Goal: Information Seeking & Learning: Learn about a topic

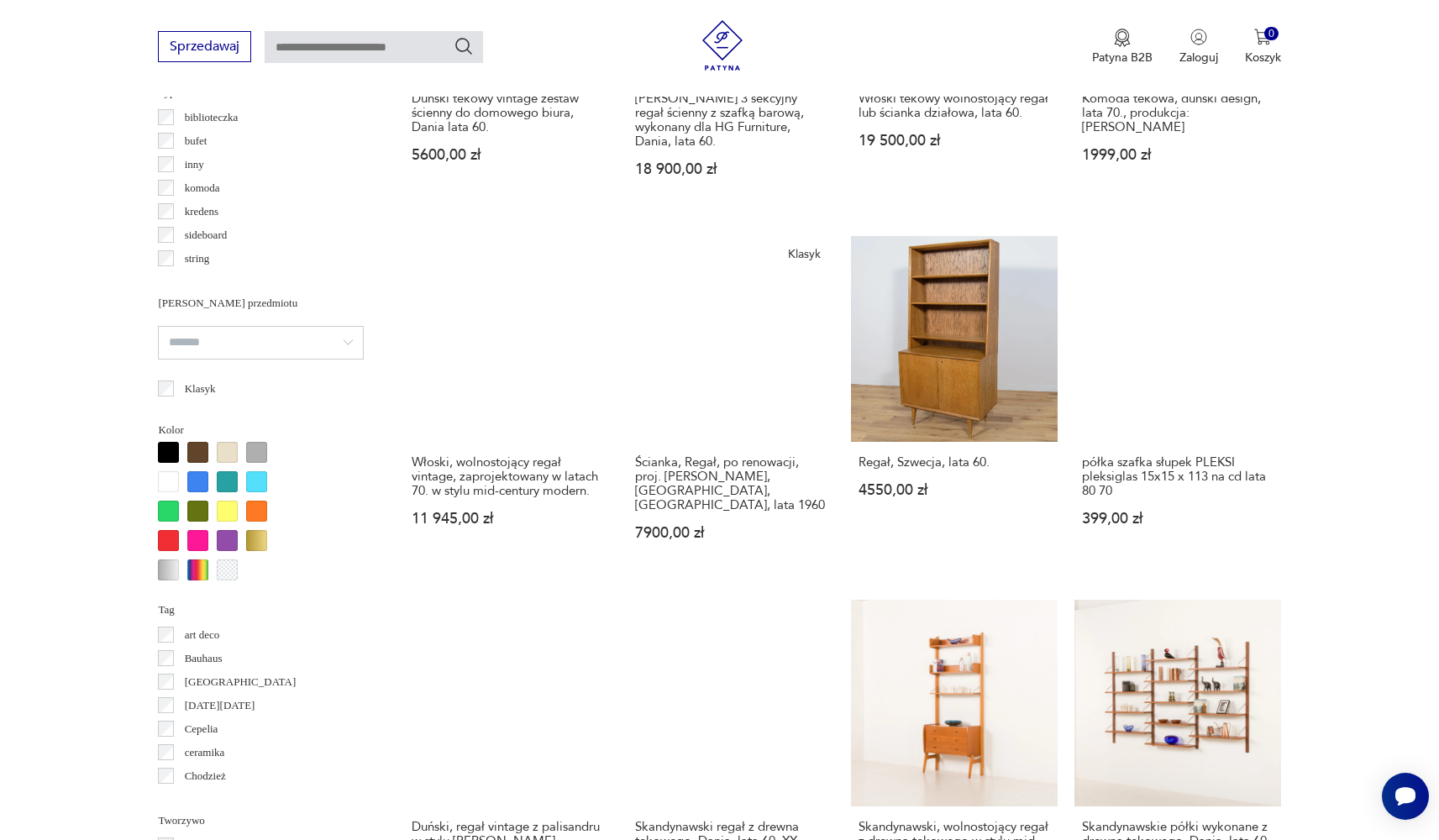
scroll to position [1405, 0]
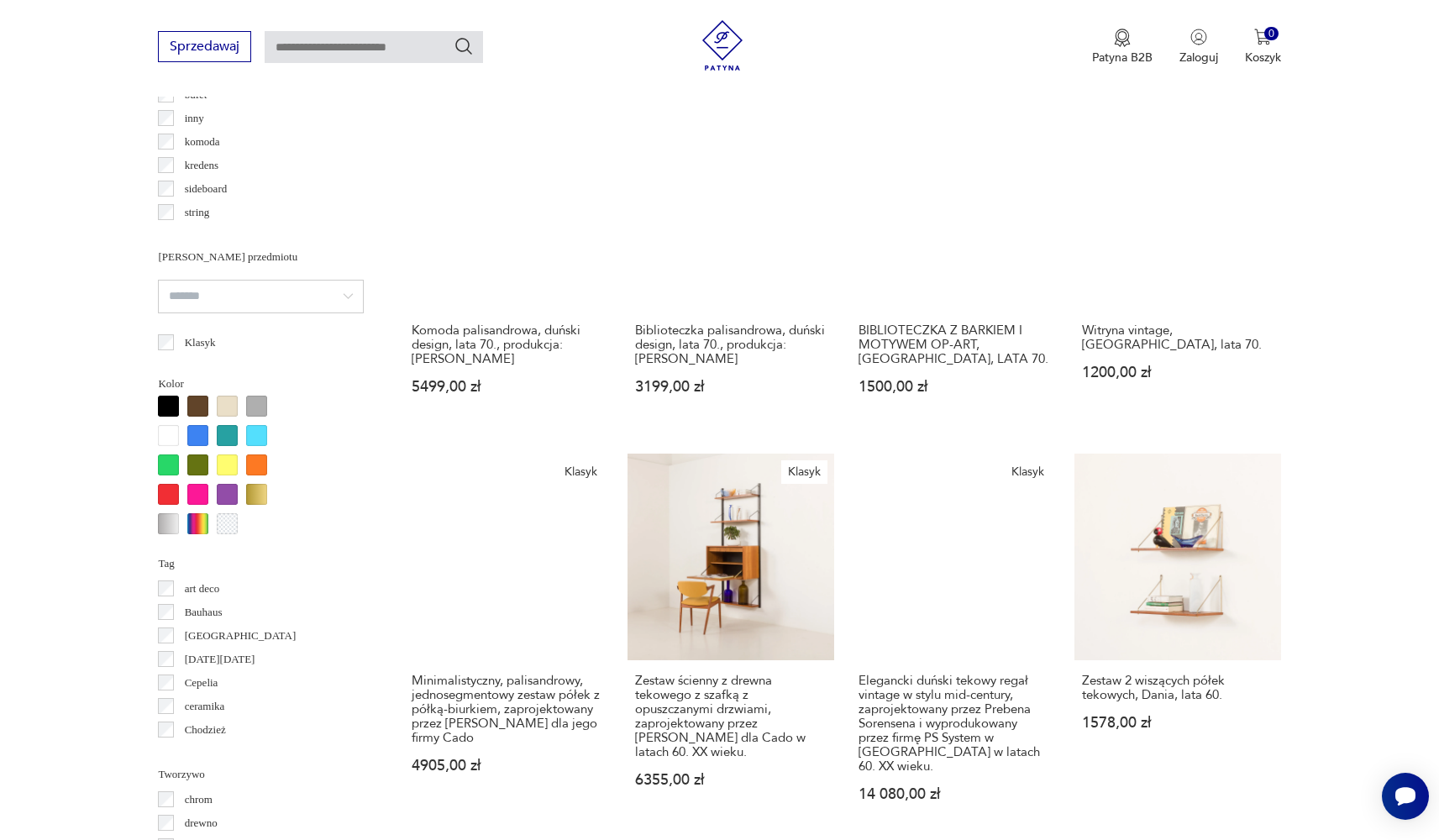
scroll to position [1792, 0]
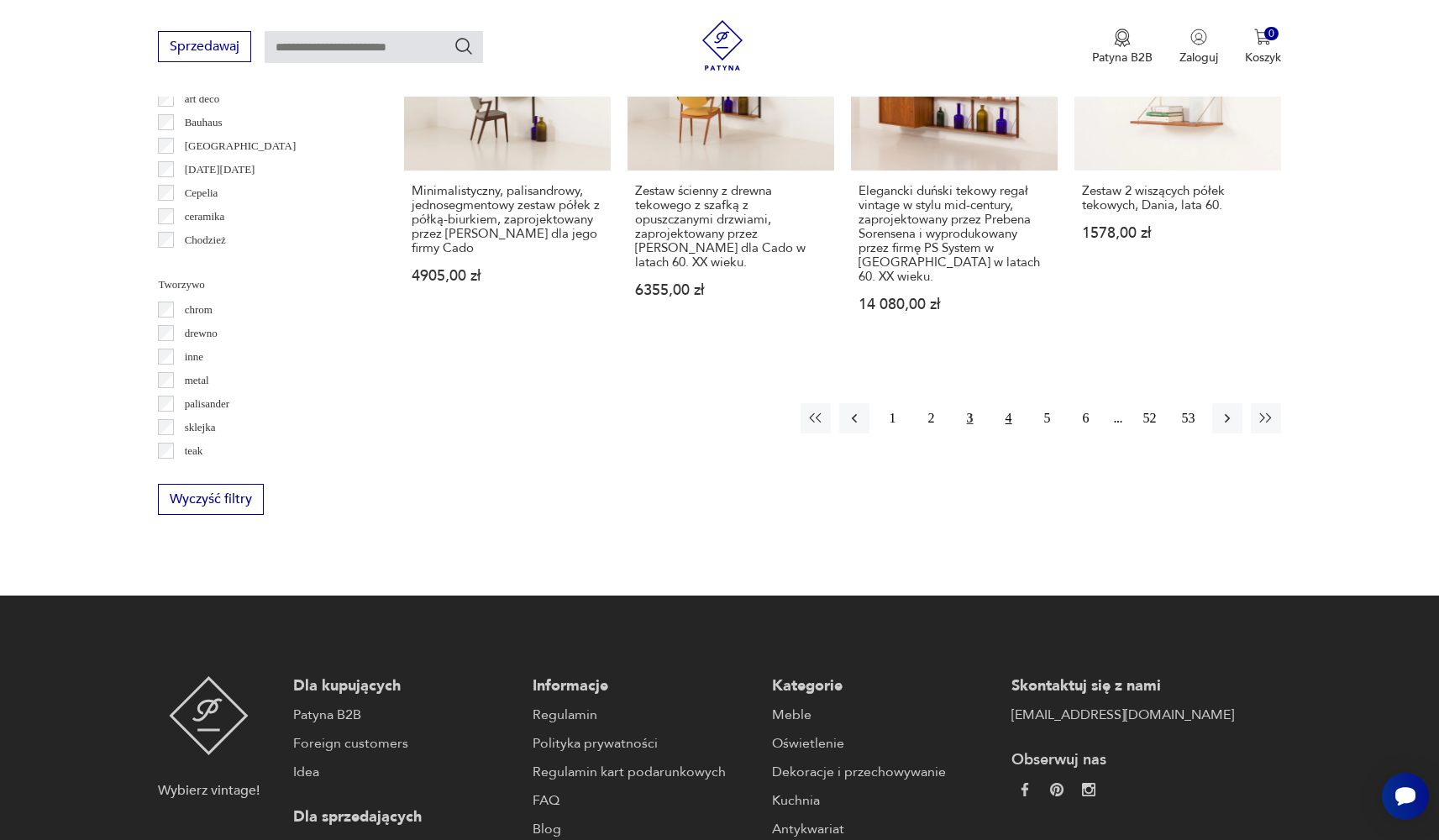
click at [1005, 403] on button "4" at bounding box center [1008, 418] width 30 height 30
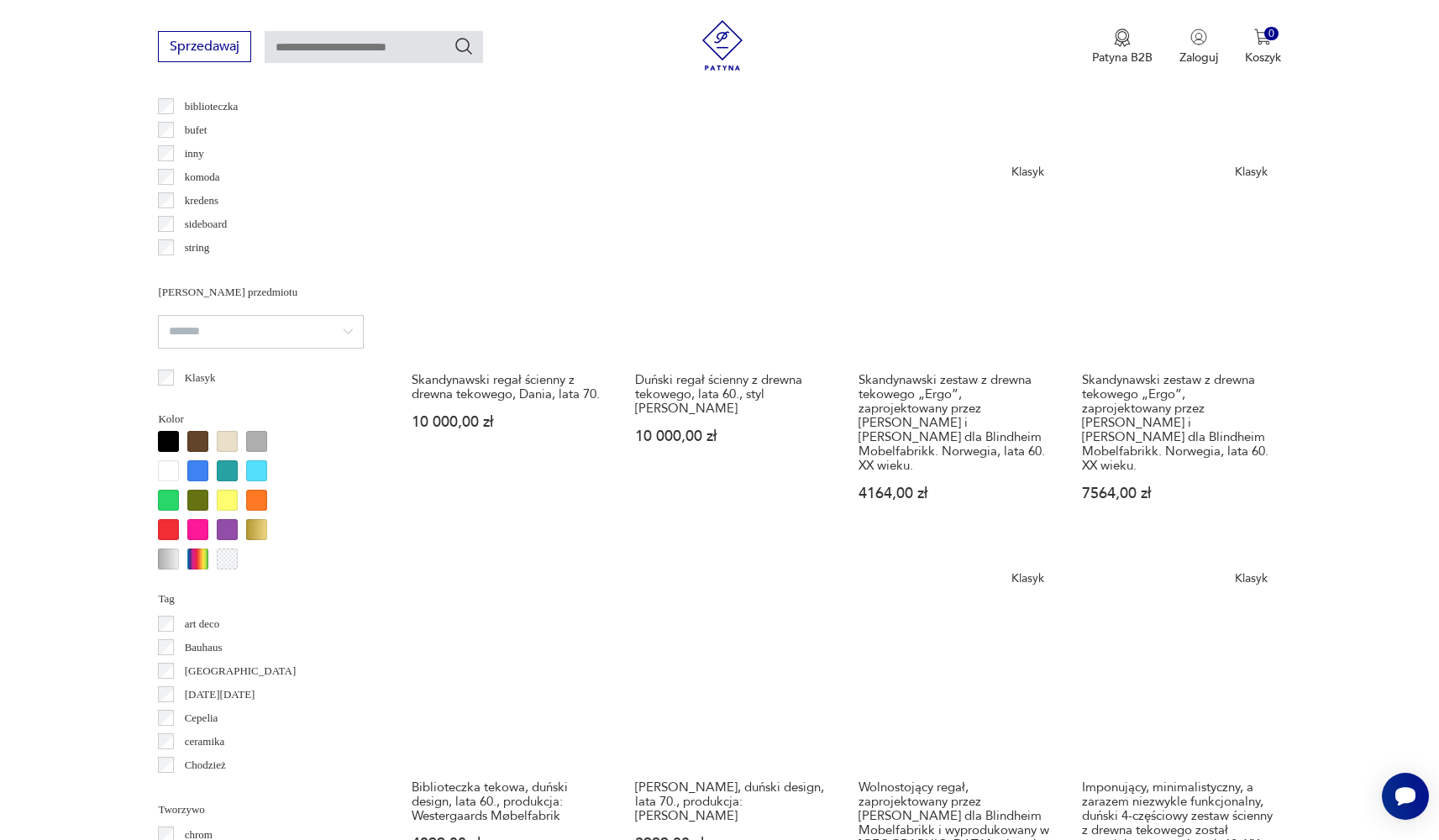
scroll to position [1433, 0]
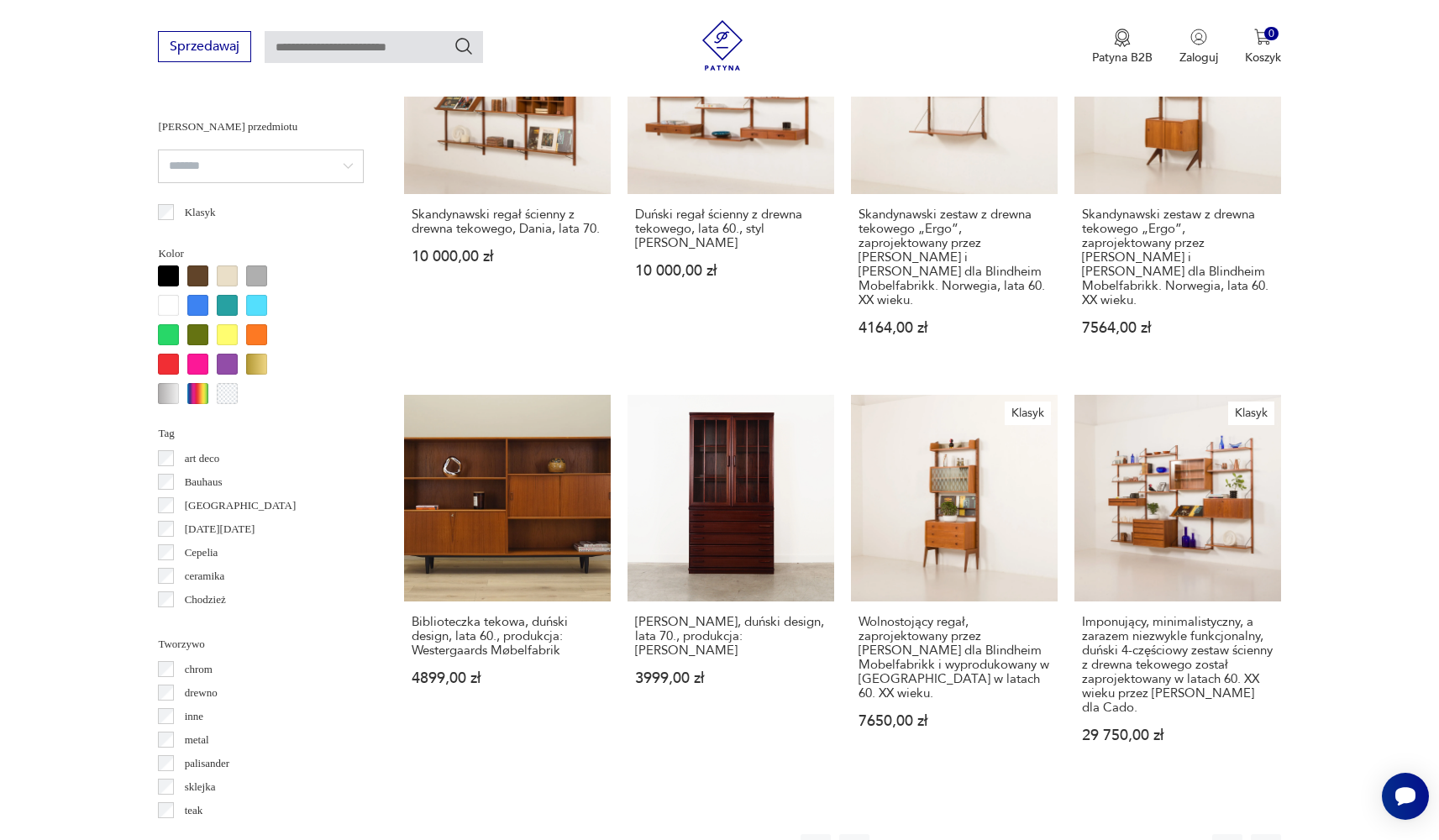
click at [1053, 834] on button "5" at bounding box center [1047, 849] width 30 height 30
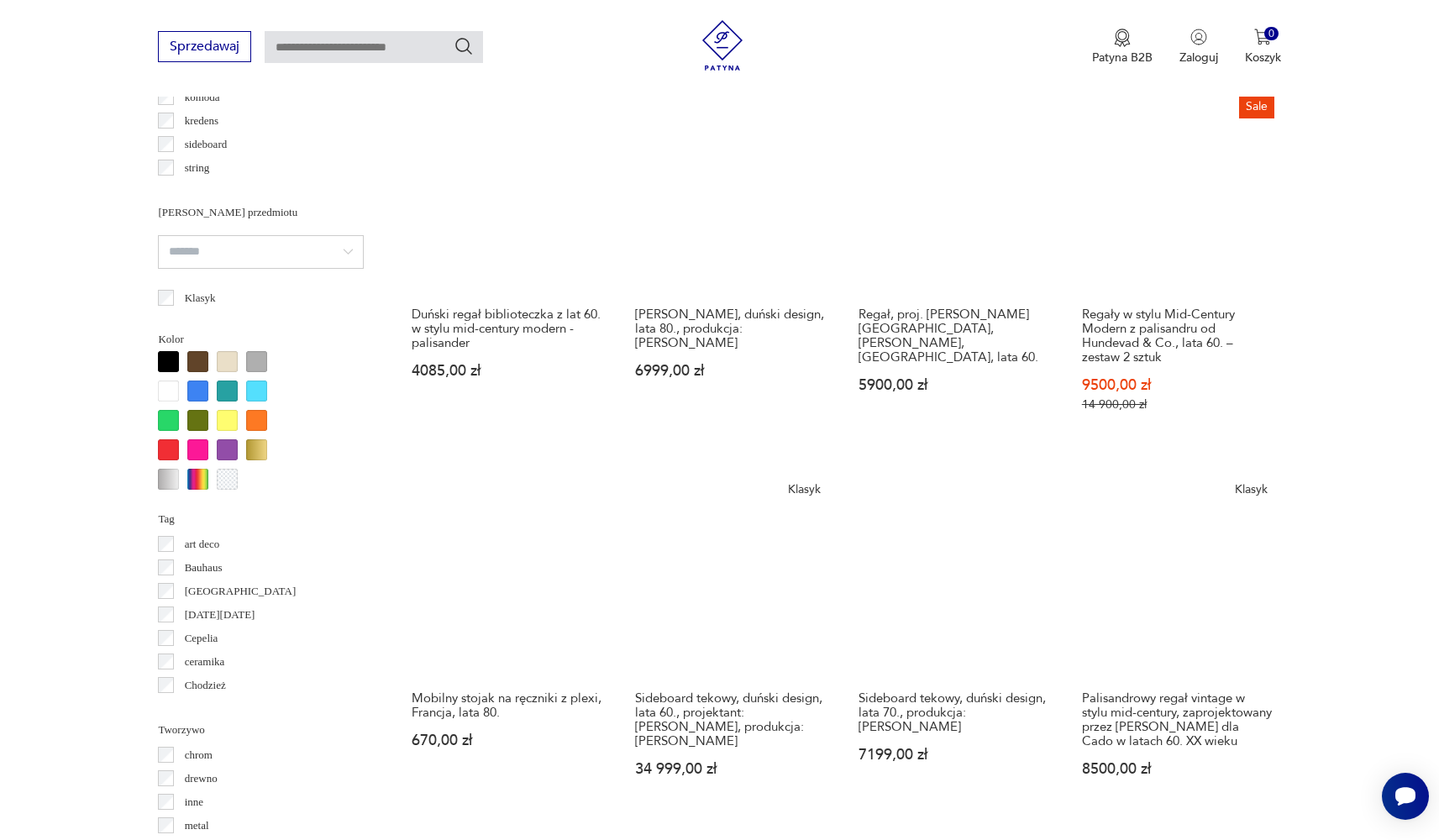
scroll to position [1436, 0]
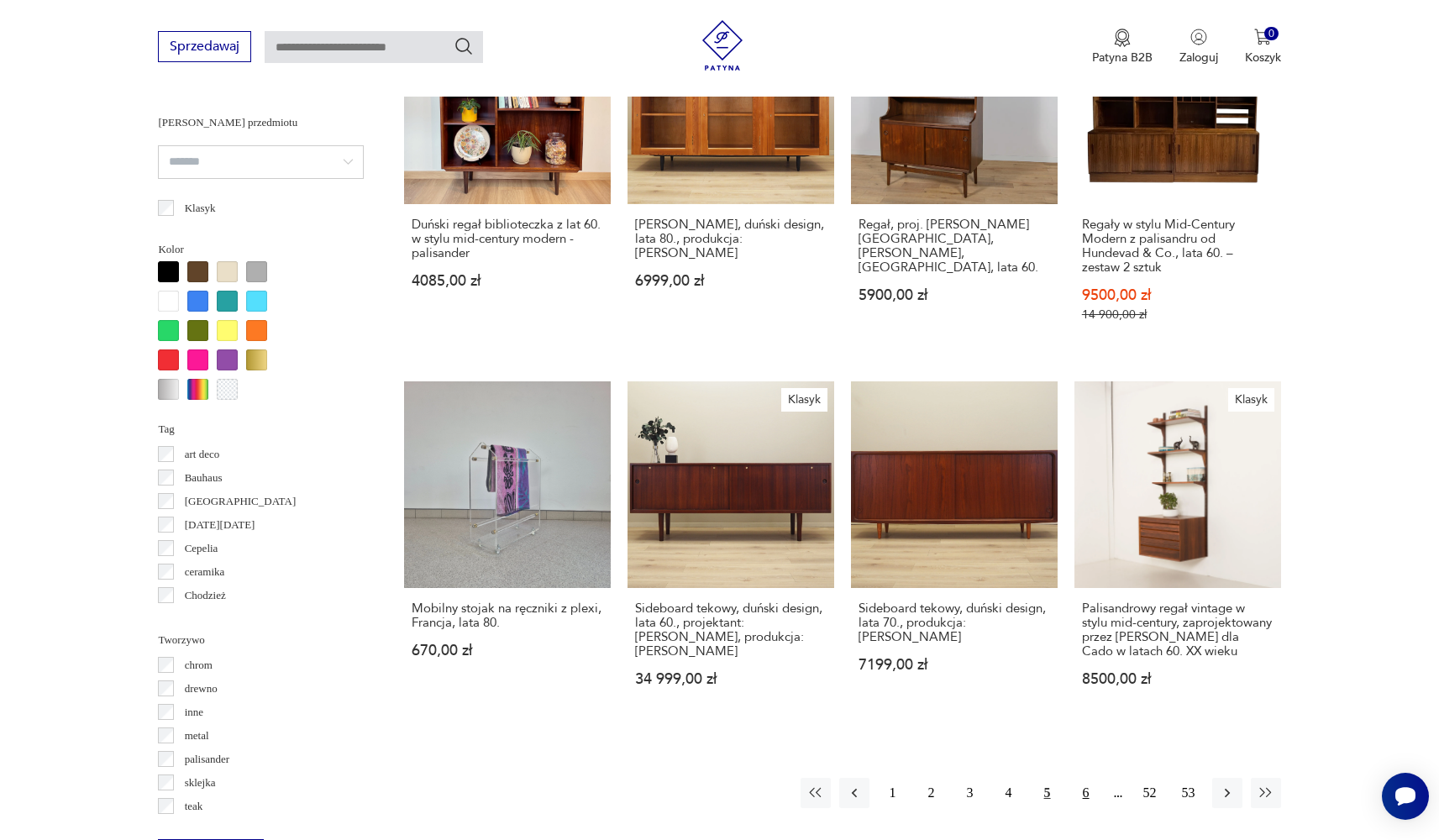
click at [1080, 778] on button "6" at bounding box center [1086, 793] width 30 height 30
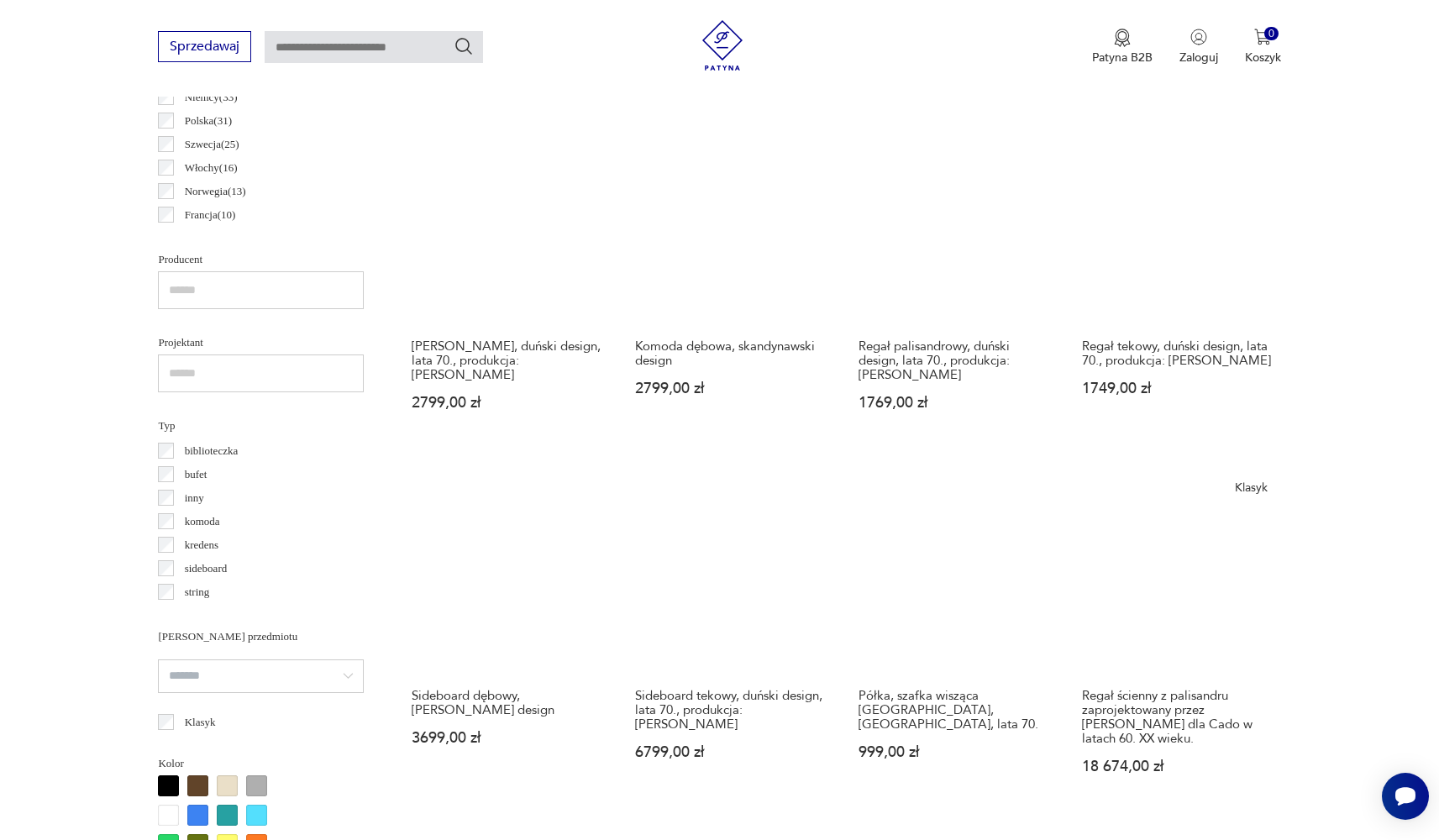
scroll to position [1061, 0]
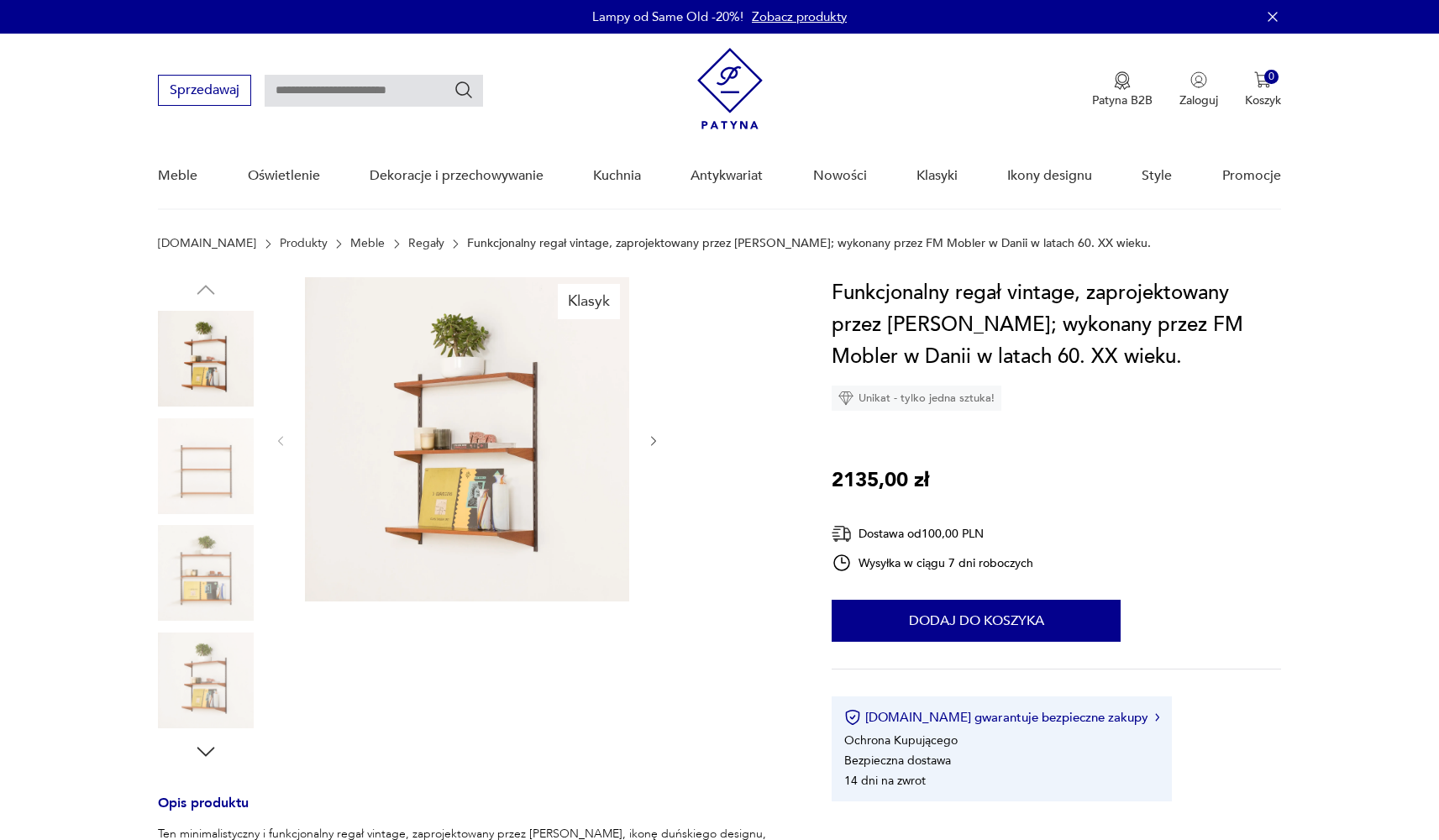
click at [229, 480] on img at bounding box center [206, 467] width 96 height 96
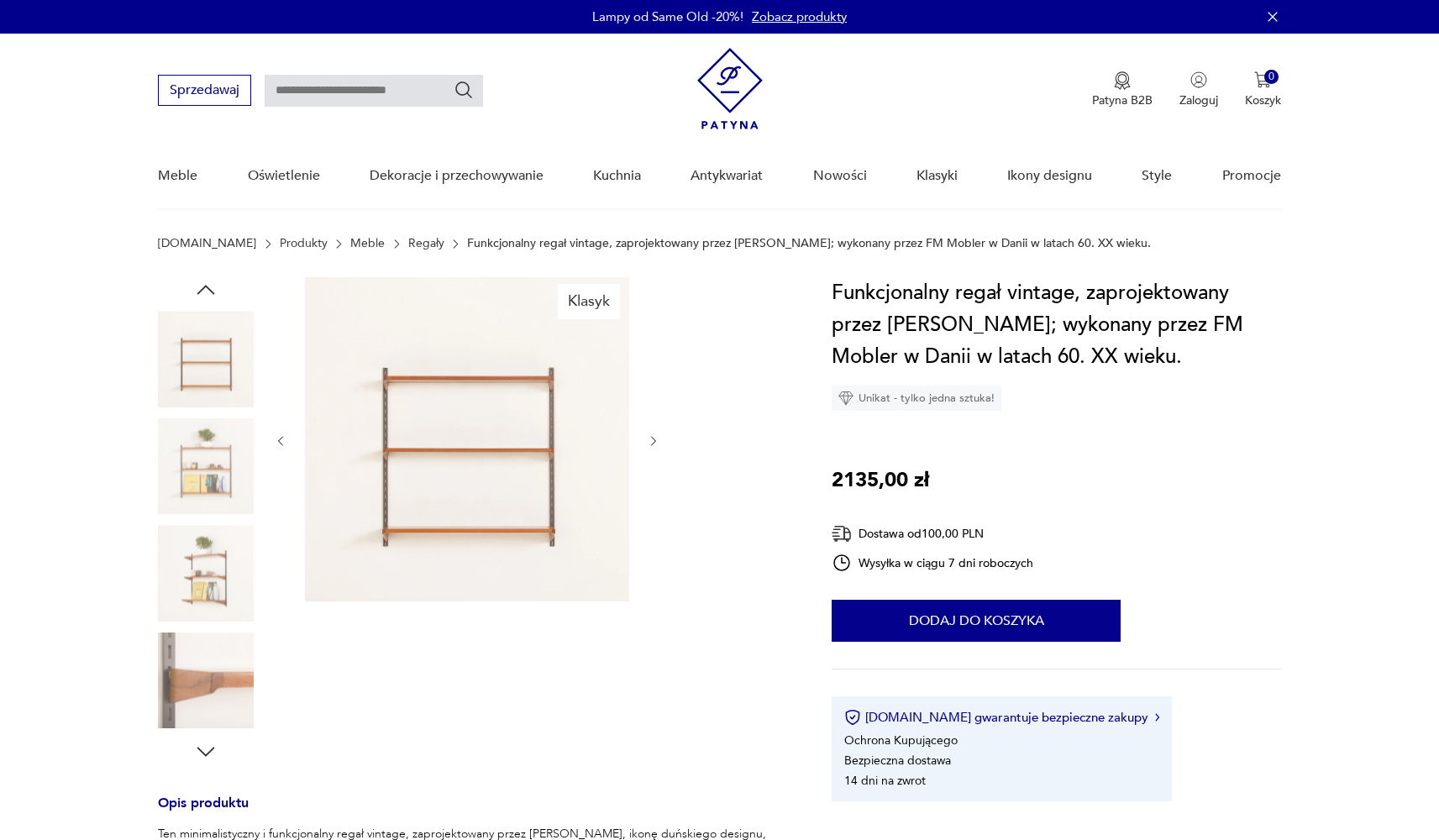
click at [221, 512] on img at bounding box center [206, 467] width 96 height 96
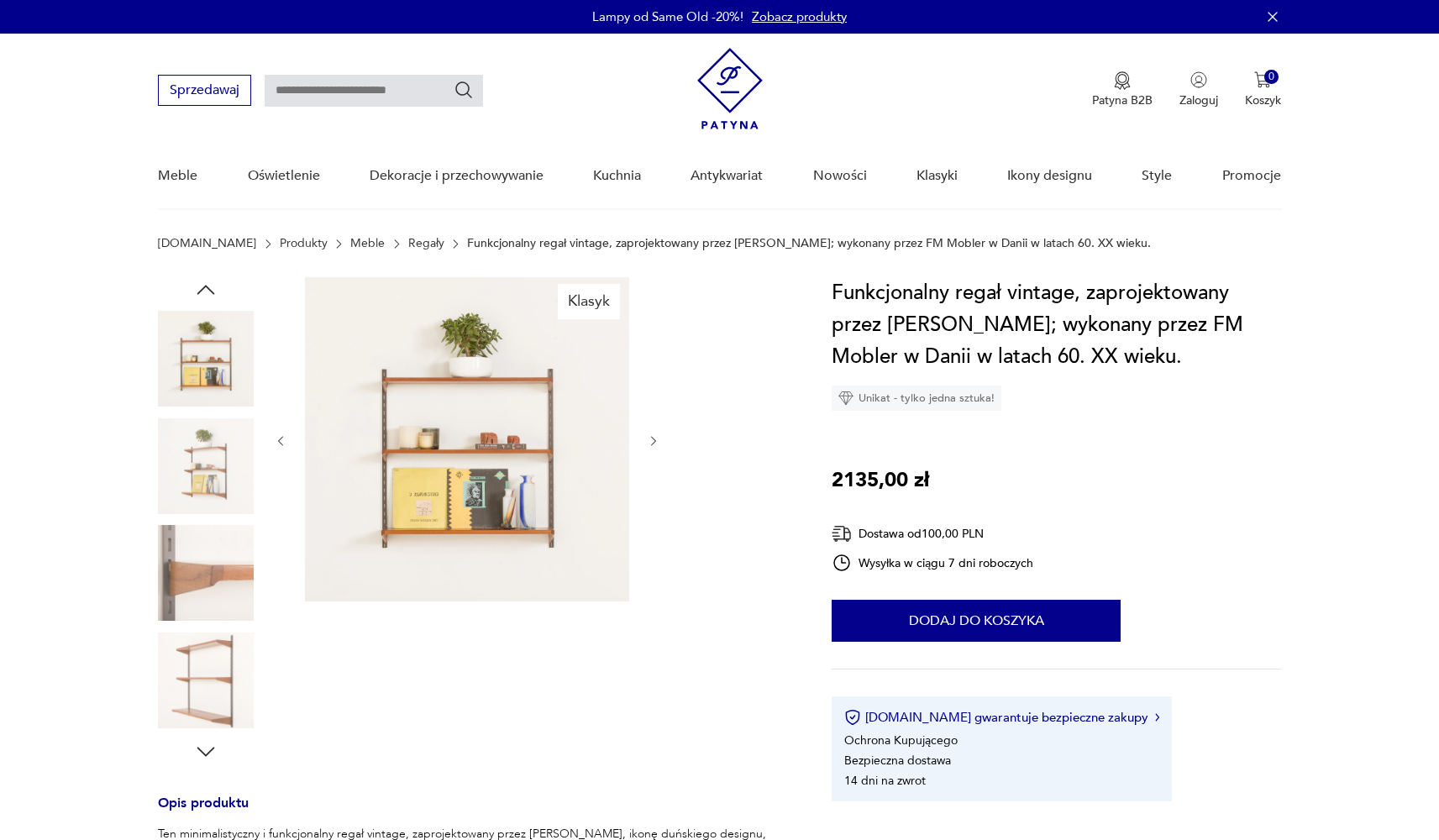
click at [221, 486] on img at bounding box center [206, 467] width 96 height 96
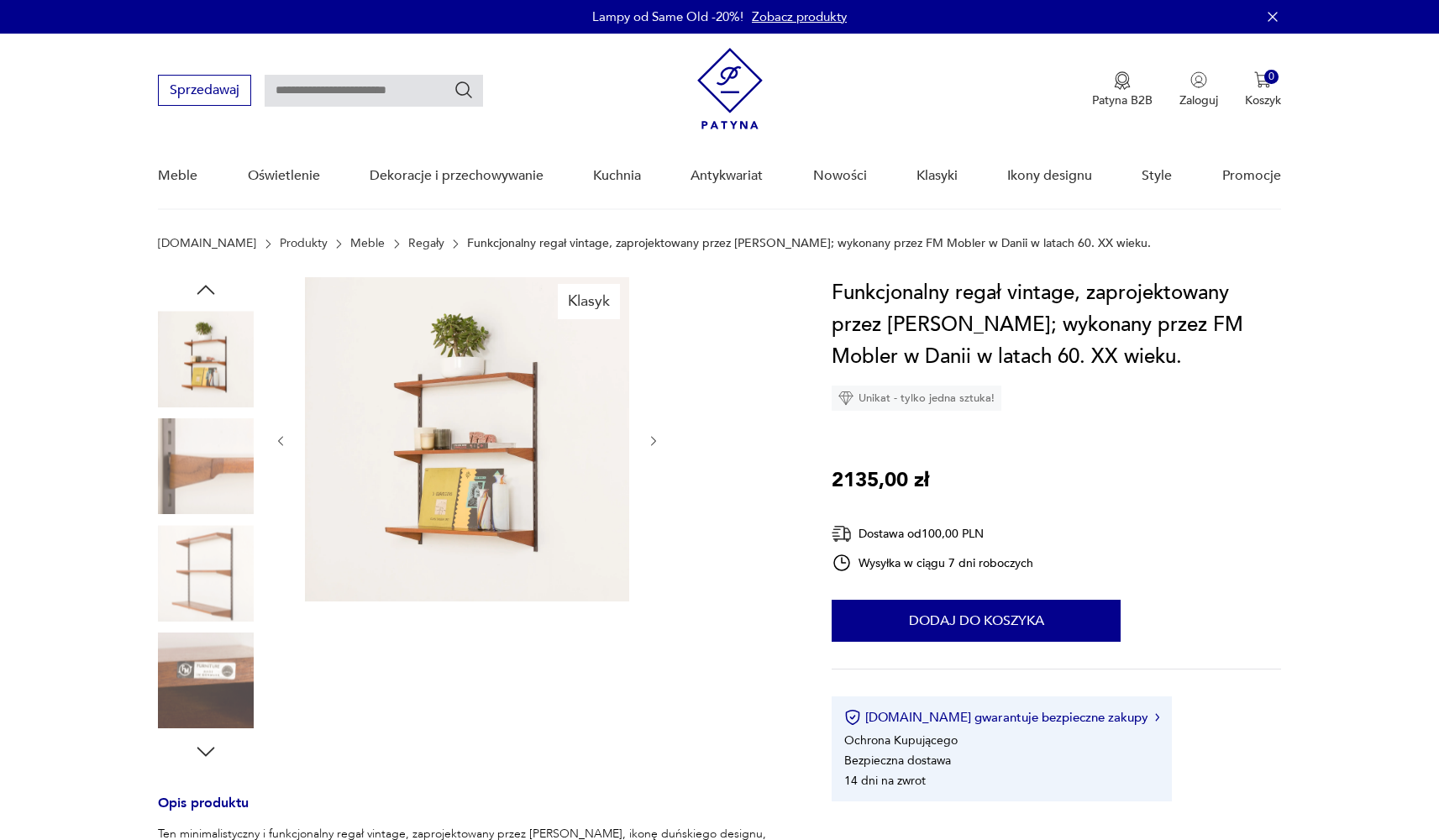
click at [203, 294] on icon "button" at bounding box center [205, 289] width 25 height 25
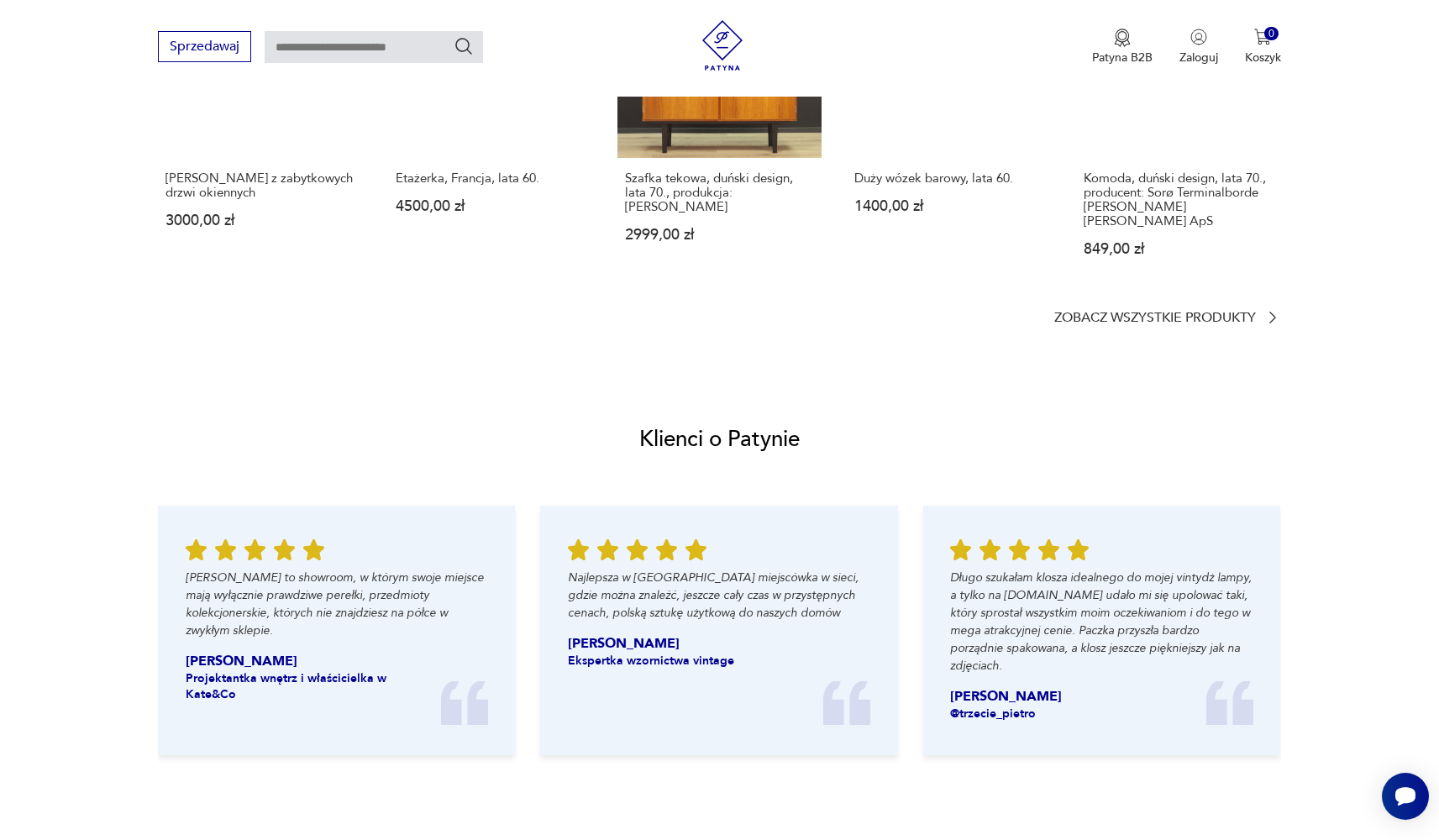
scroll to position [1102, 0]
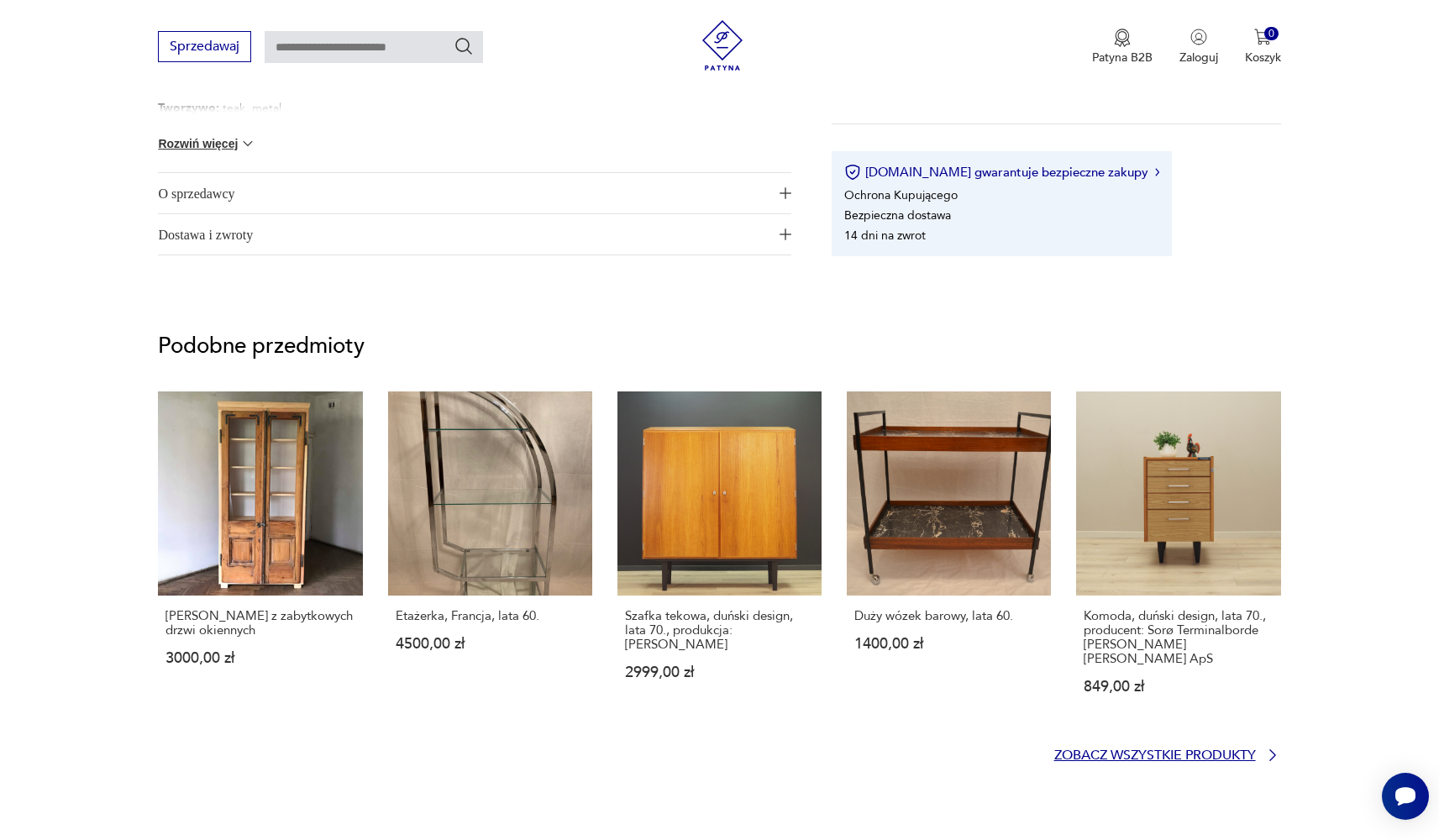
click at [1267, 747] on icon at bounding box center [1273, 756] width 17 height 17
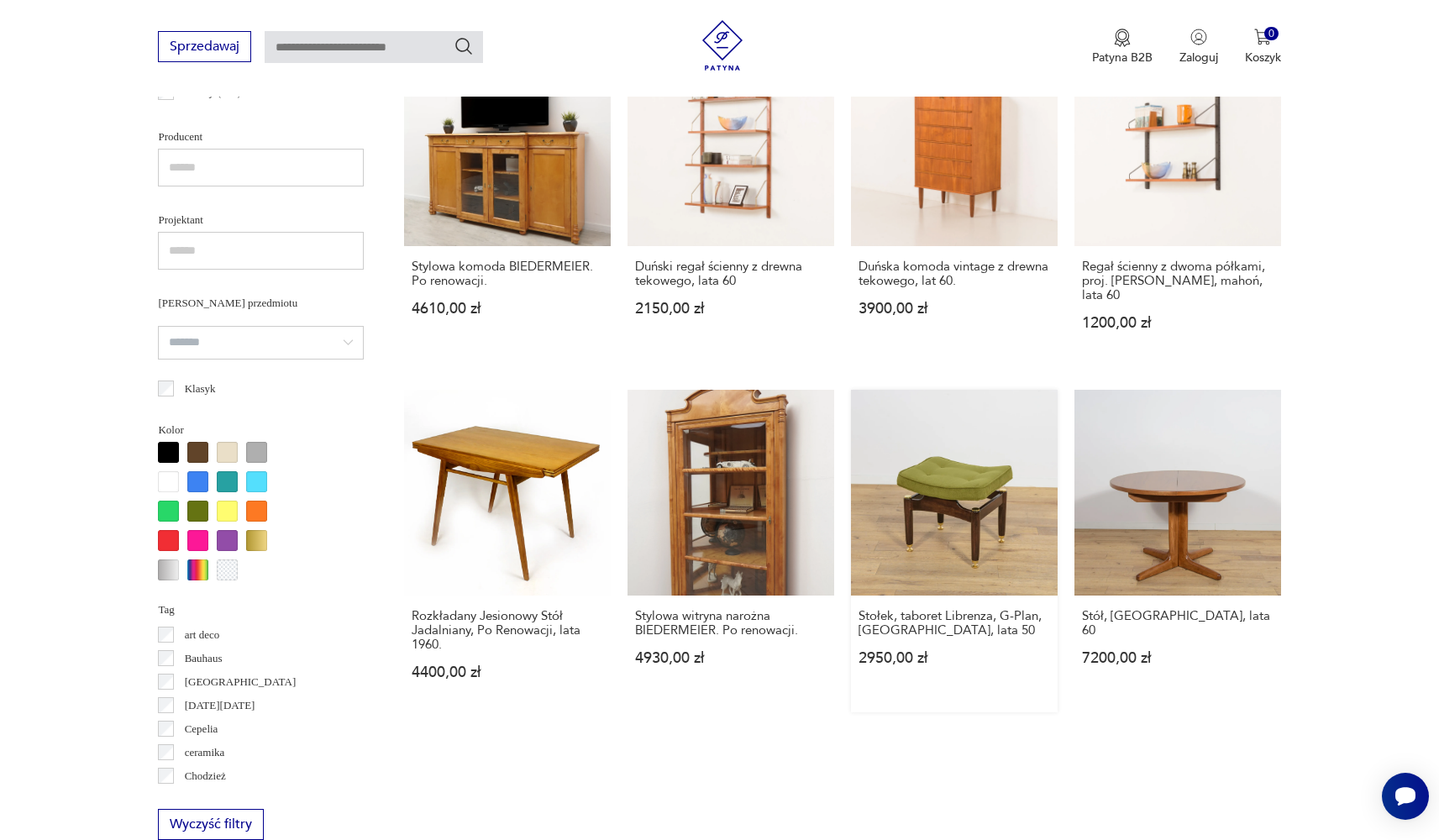
scroll to position [1386, 0]
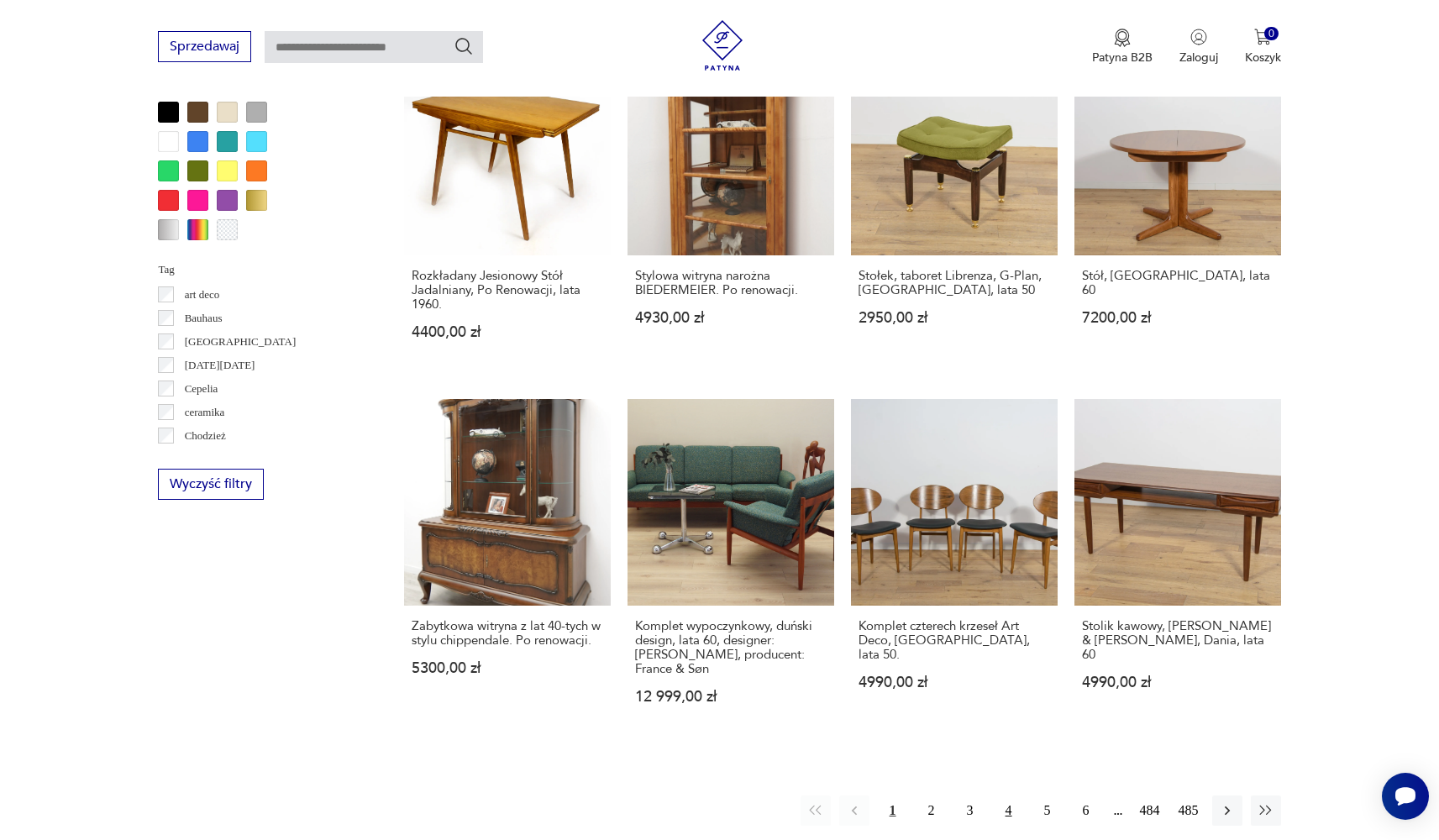
click at [1015, 795] on button "4" at bounding box center [1008, 810] width 30 height 30
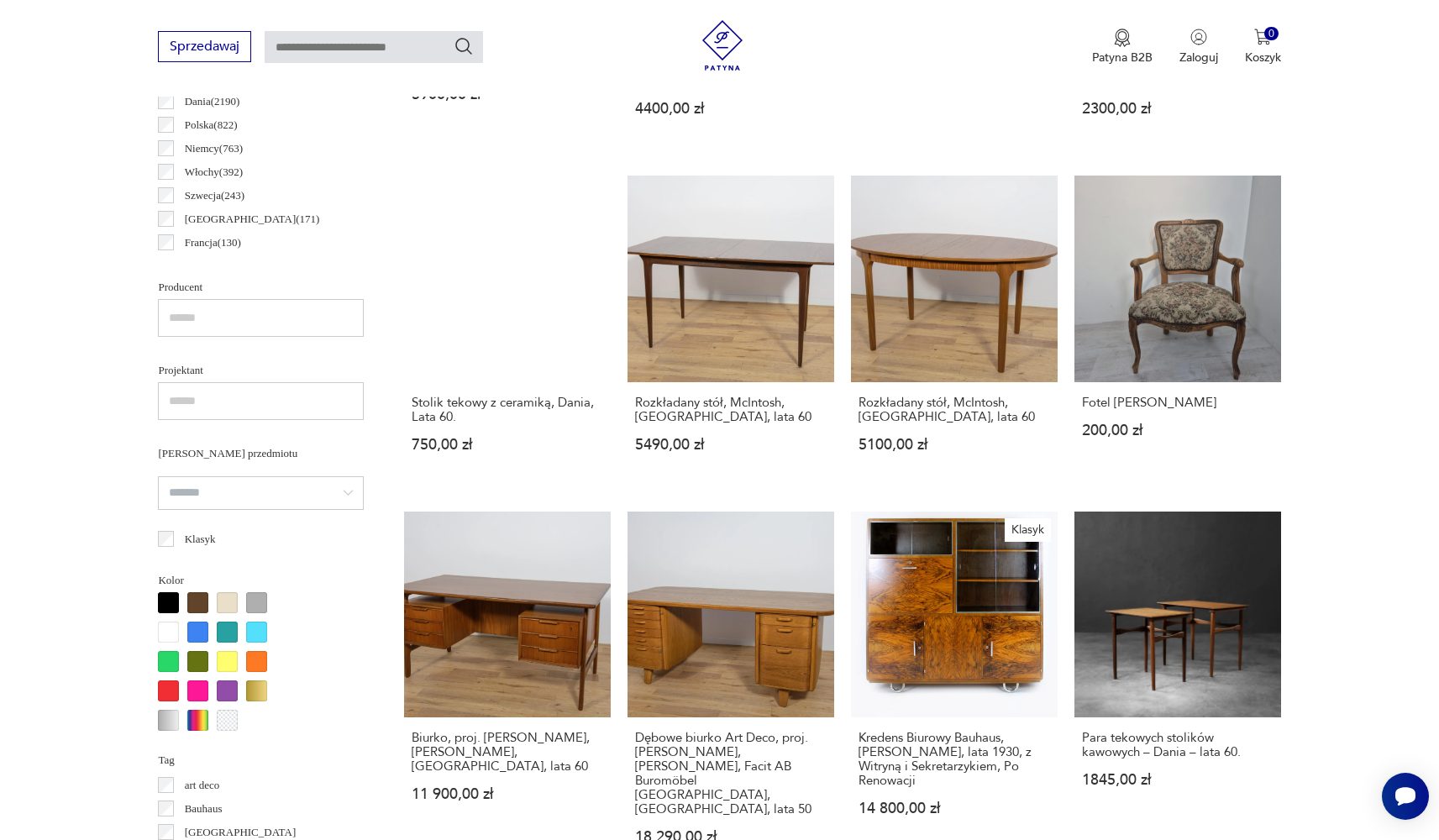
scroll to position [1260, 0]
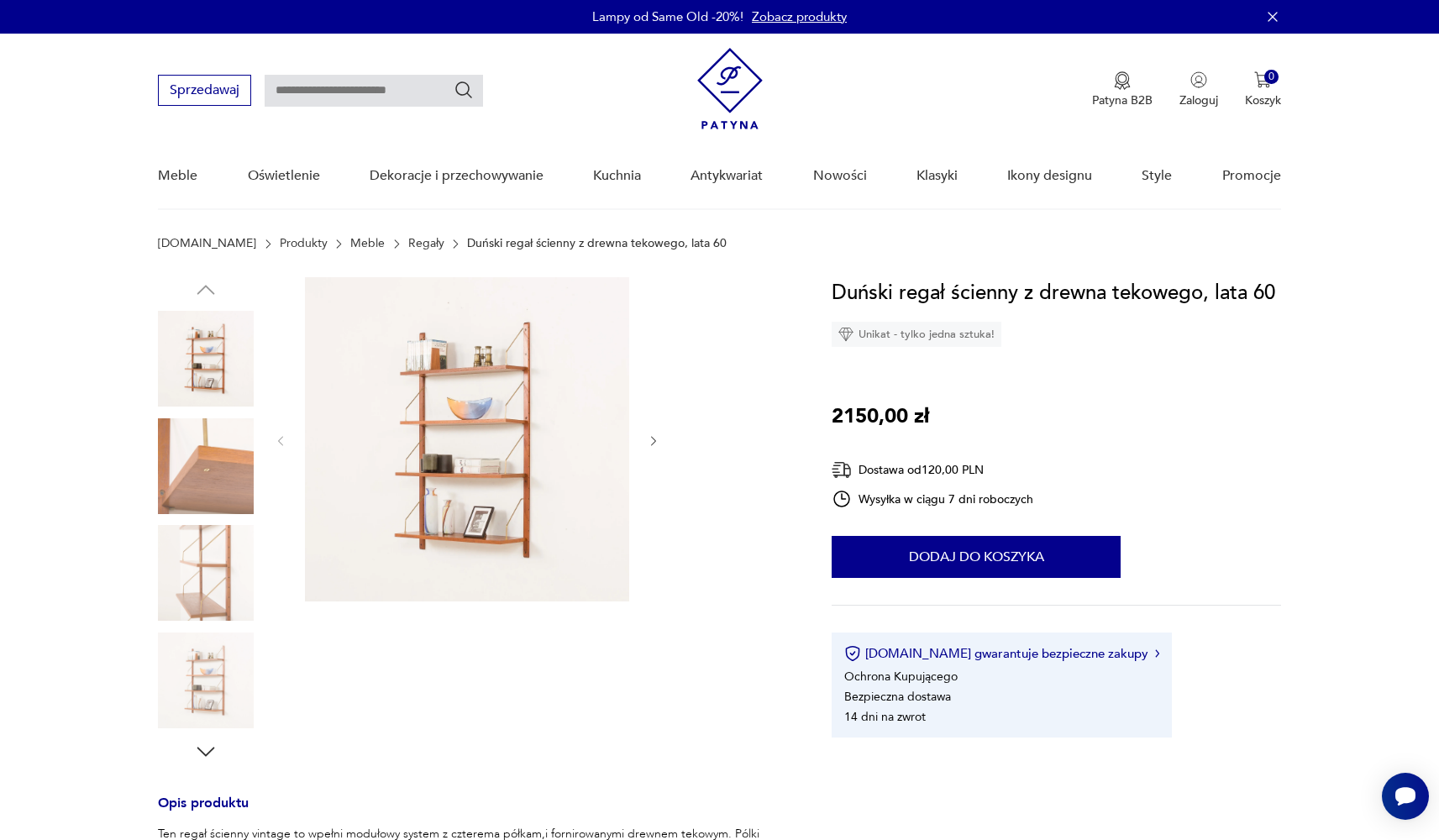
click at [207, 664] on img at bounding box center [206, 680] width 96 height 96
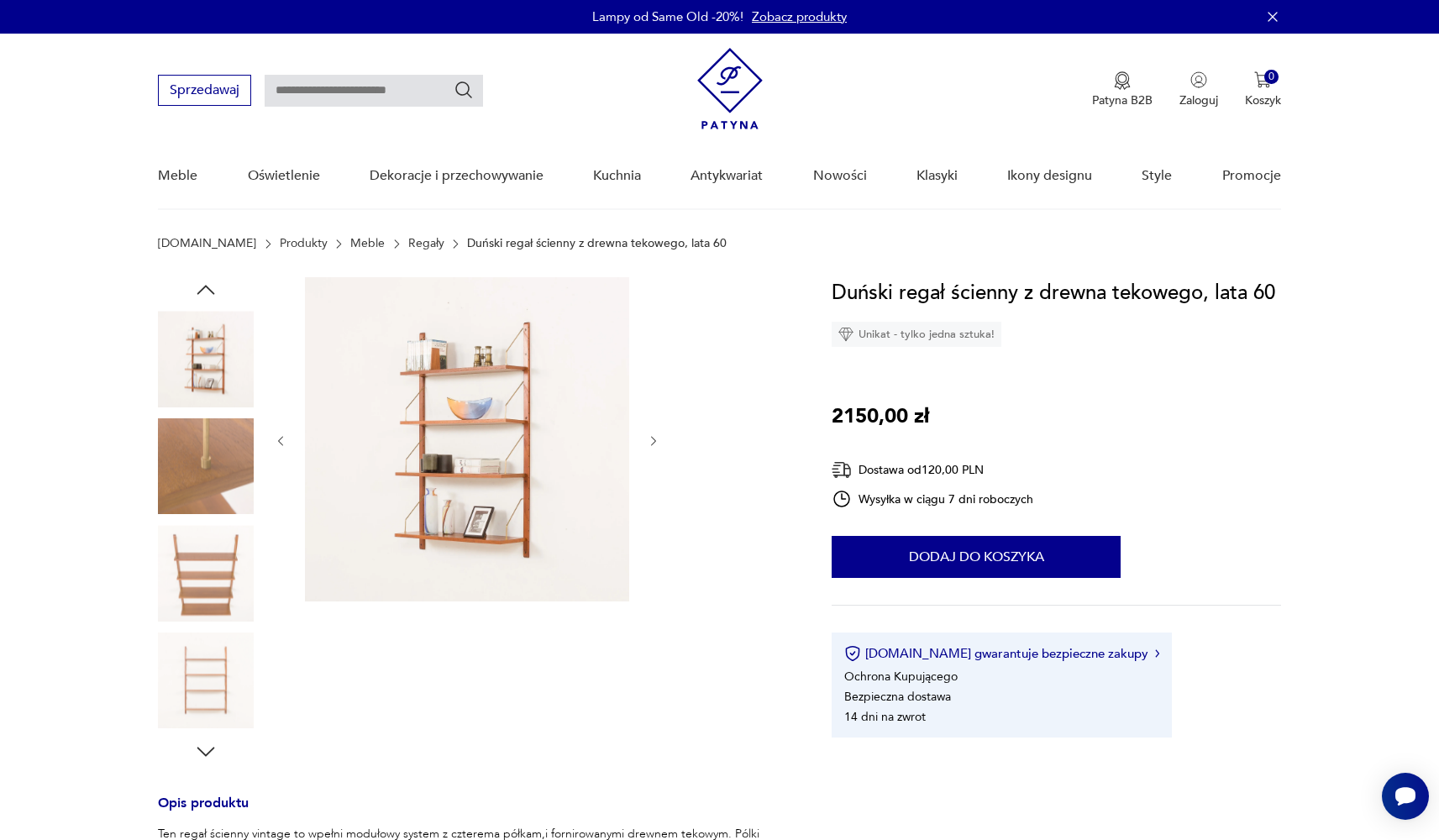
click at [207, 748] on icon "button" at bounding box center [205, 752] width 25 height 25
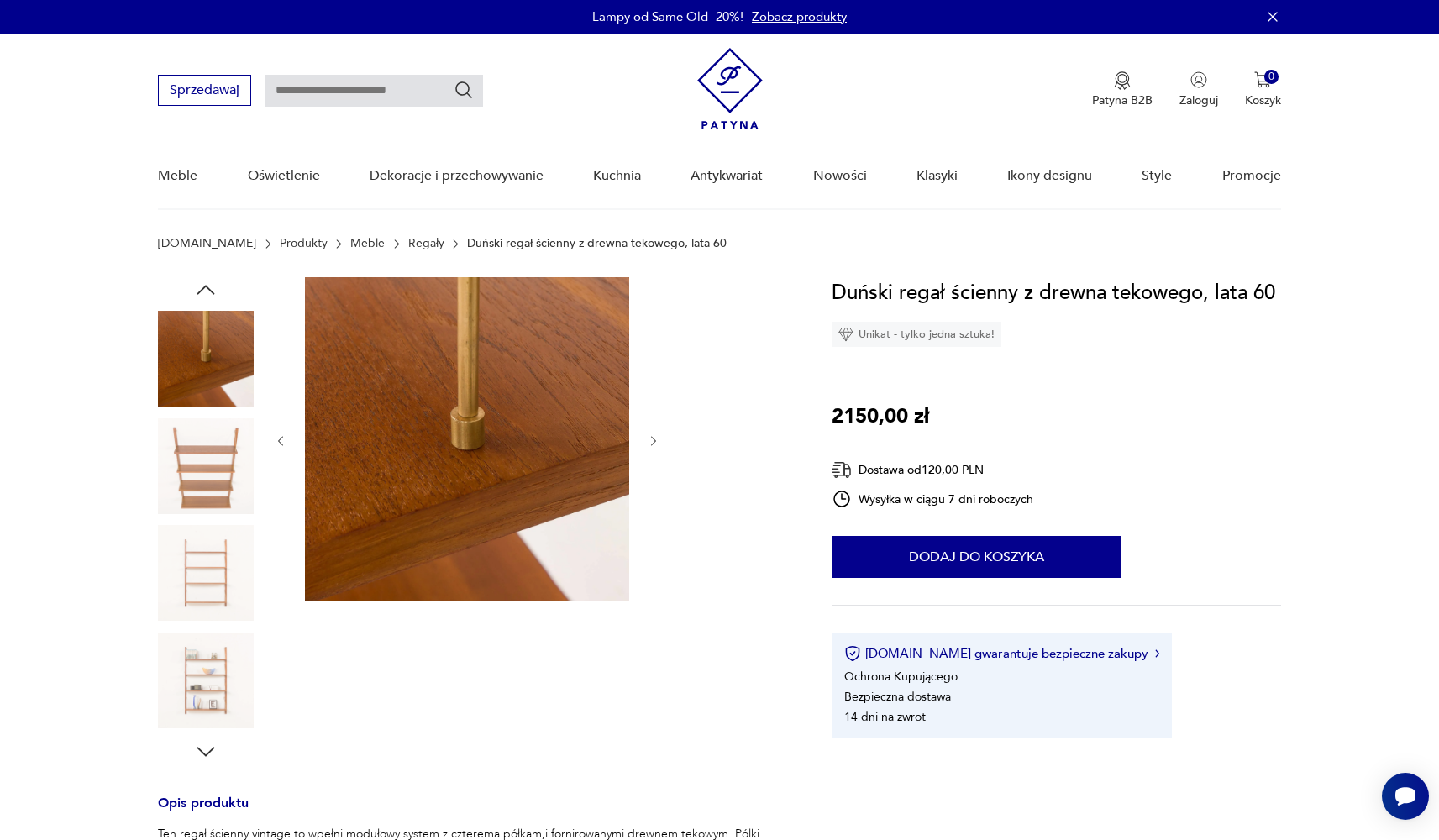
click at [219, 576] on img at bounding box center [206, 573] width 96 height 96
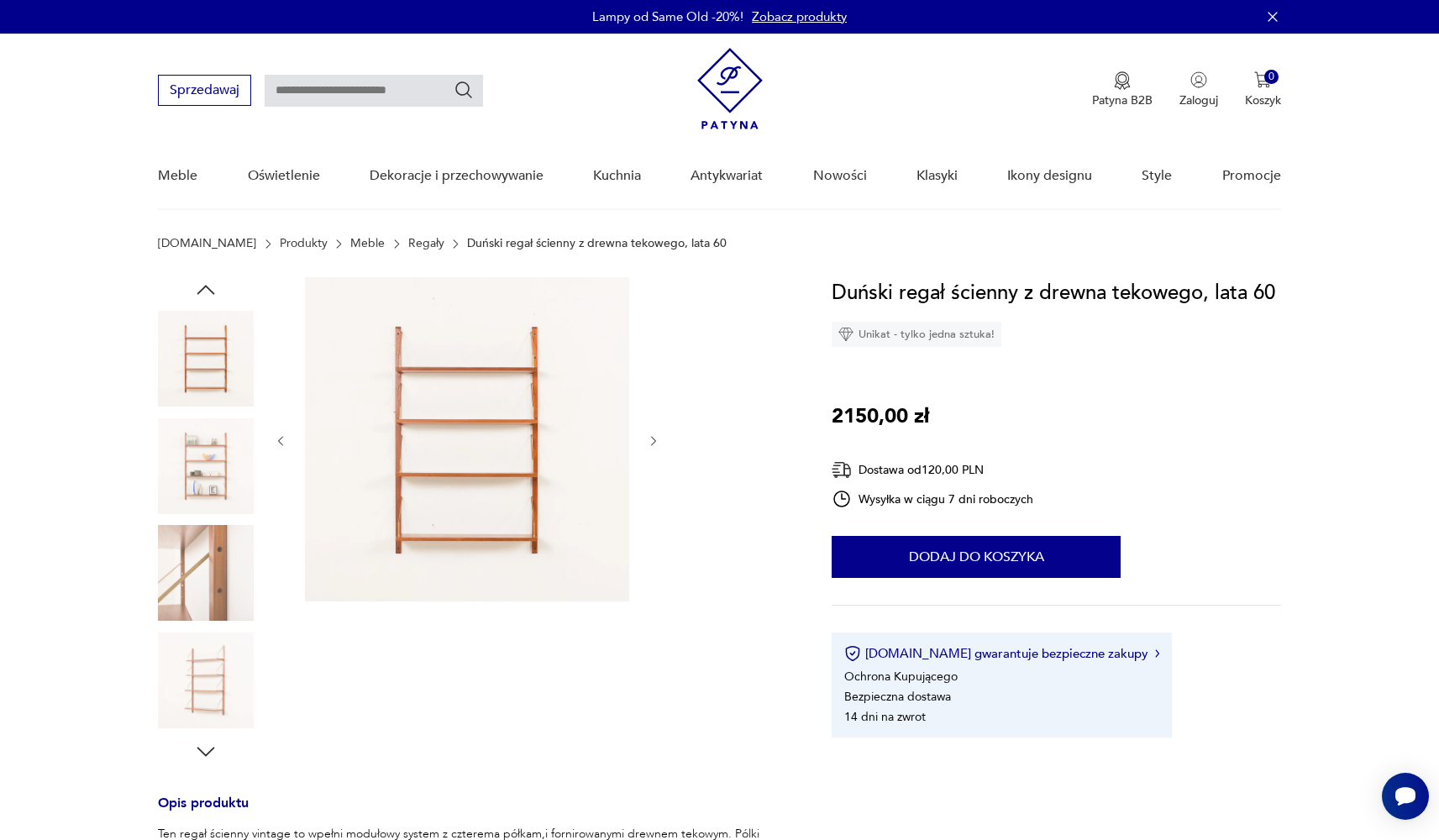
click at [205, 462] on img at bounding box center [206, 467] width 96 height 96
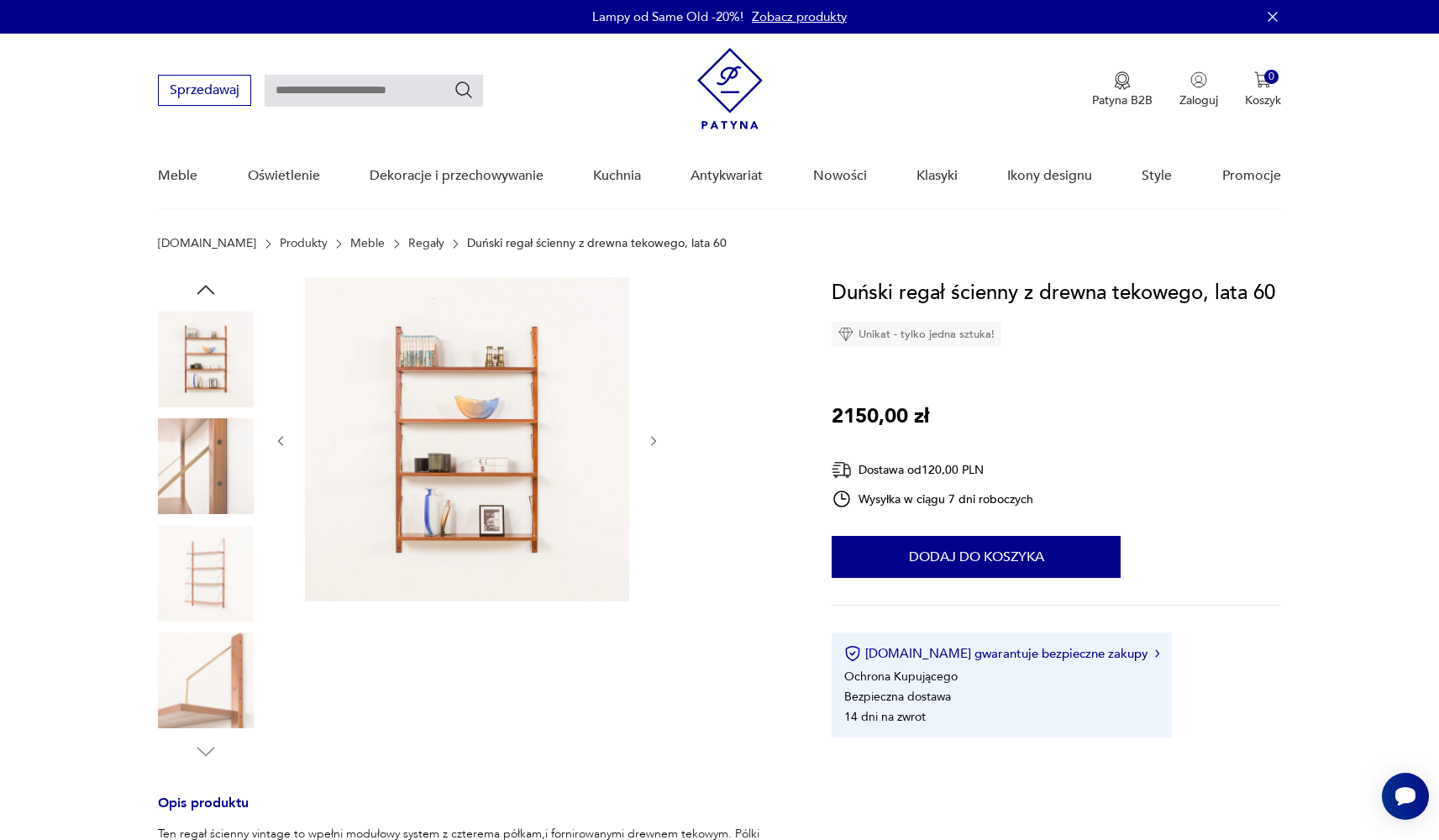
click at [213, 744] on icon "button" at bounding box center [205, 752] width 25 height 25
click at [210, 287] on icon "button" at bounding box center [205, 289] width 25 height 25
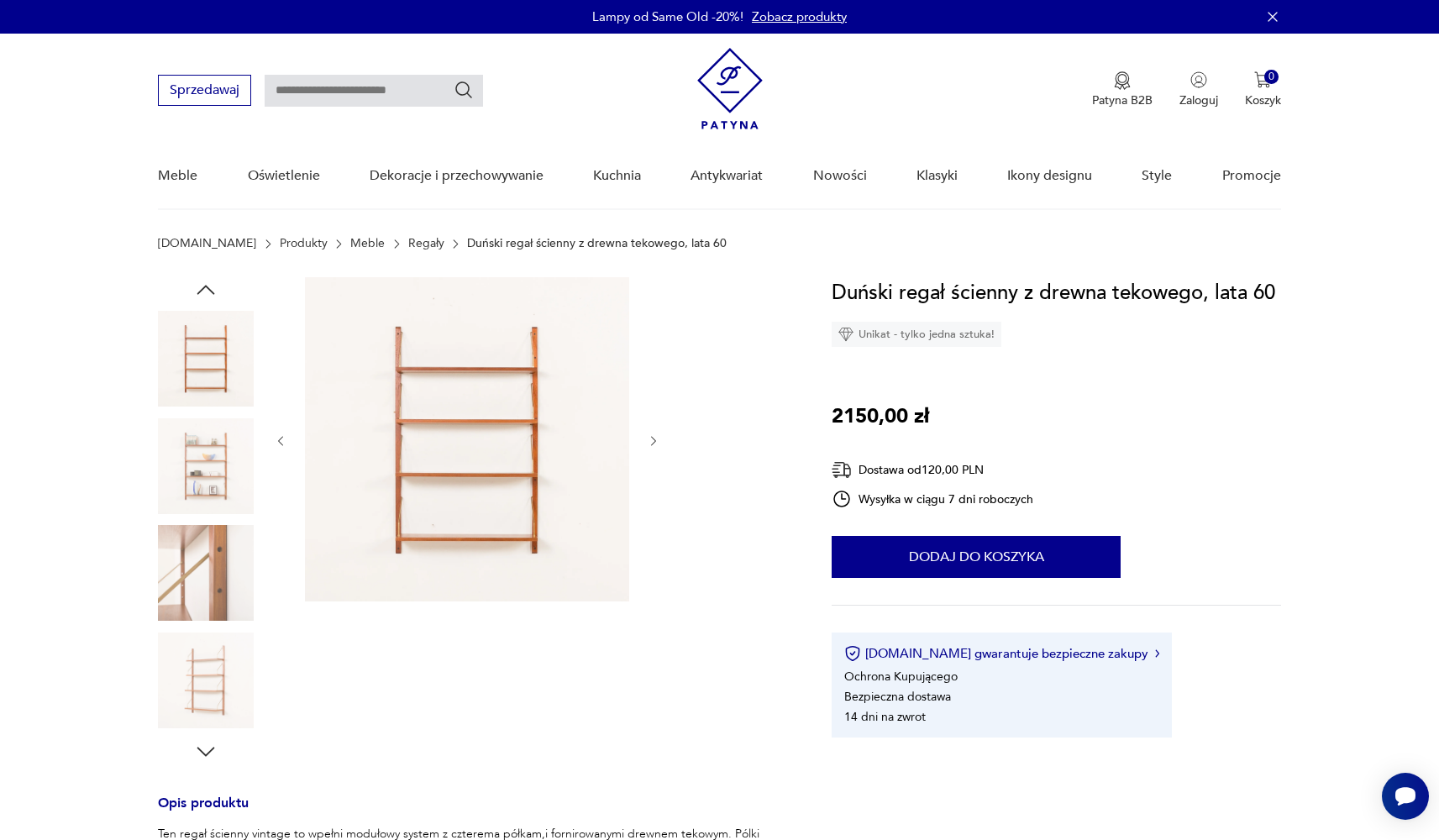
click at [210, 287] on icon "button" at bounding box center [205, 289] width 25 height 25
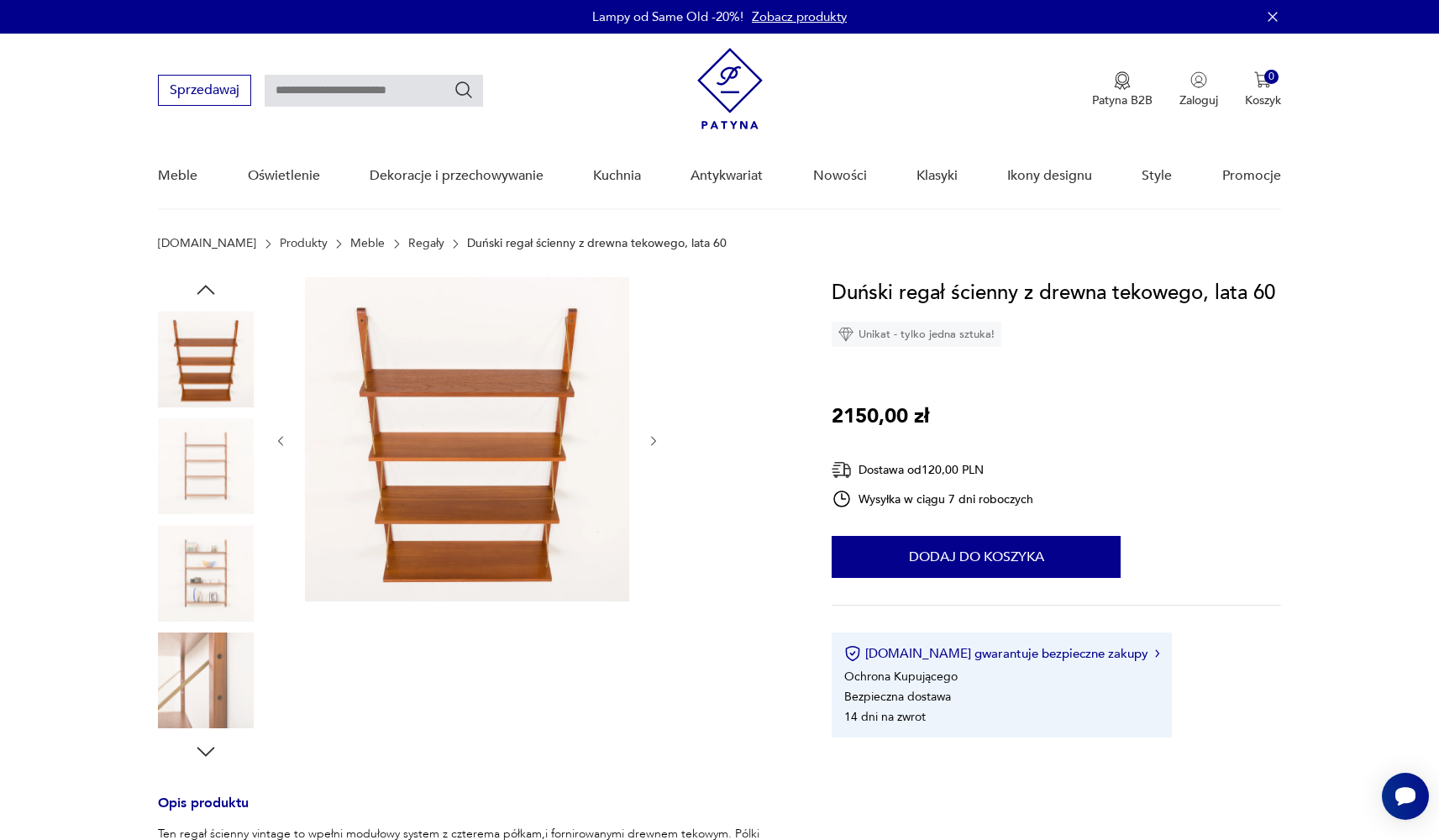
click at [210, 287] on icon "button" at bounding box center [205, 289] width 25 height 25
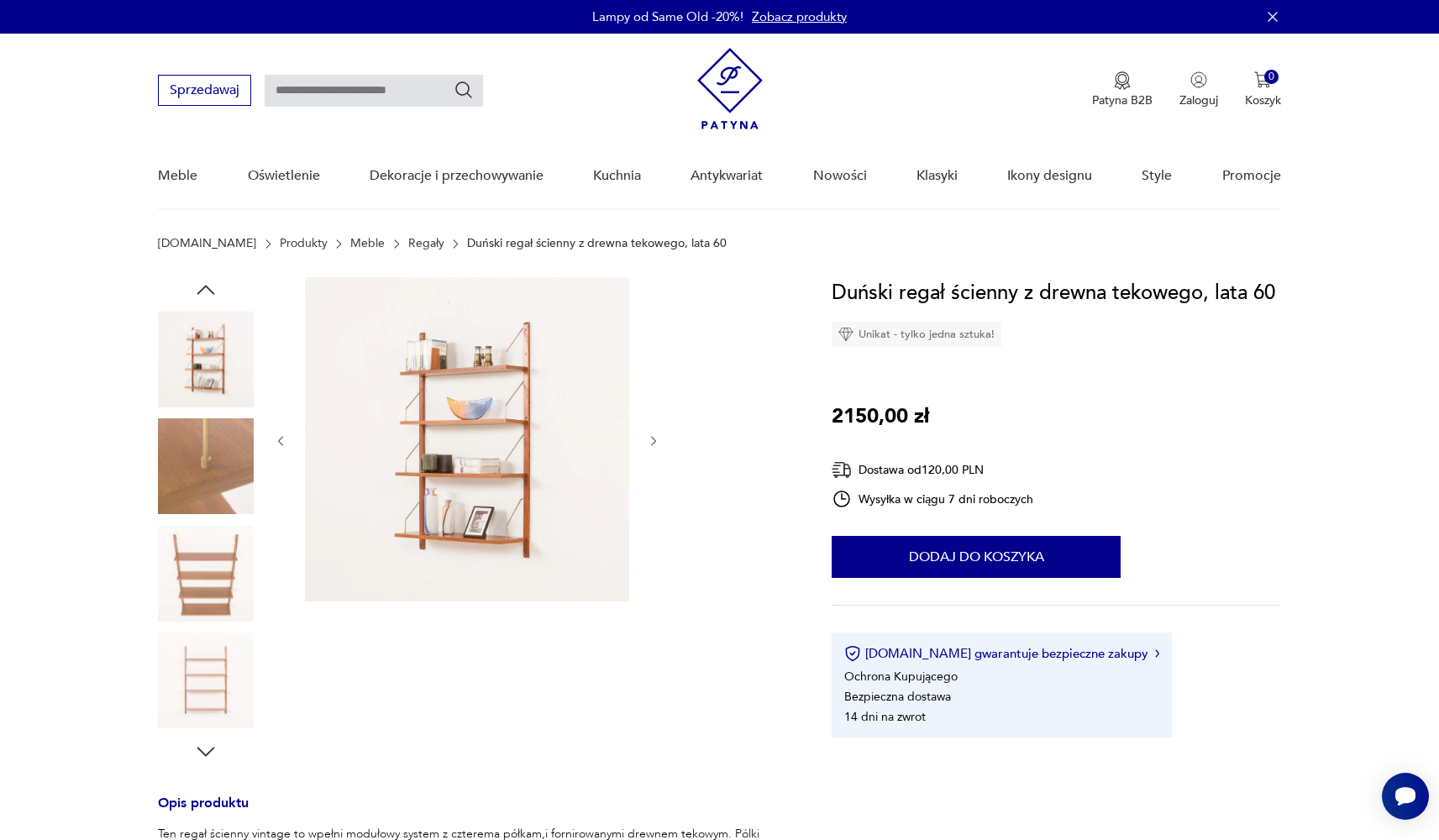
click at [210, 287] on icon "button" at bounding box center [205, 289] width 25 height 25
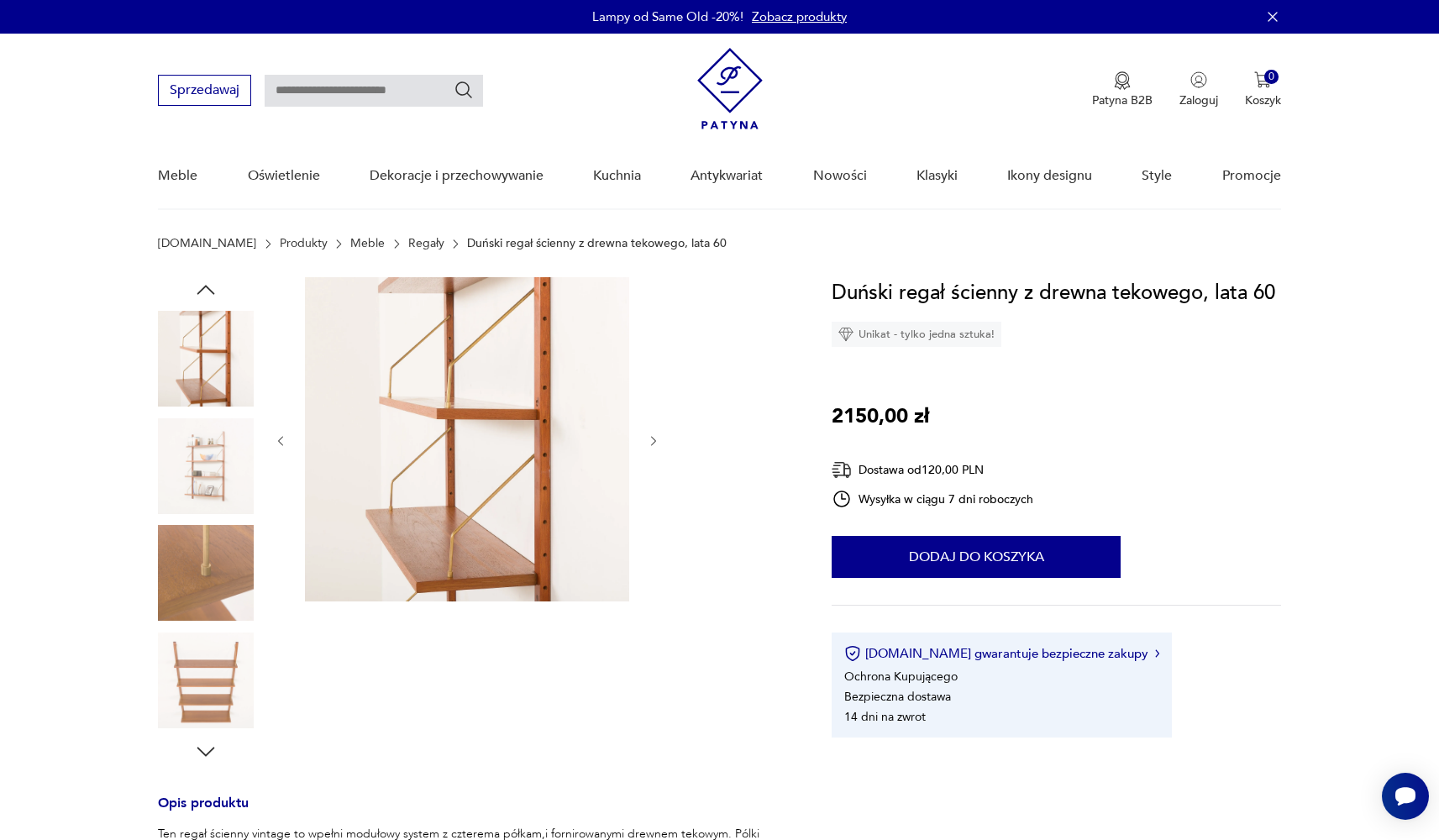
click at [210, 287] on icon "button" at bounding box center [205, 289] width 25 height 25
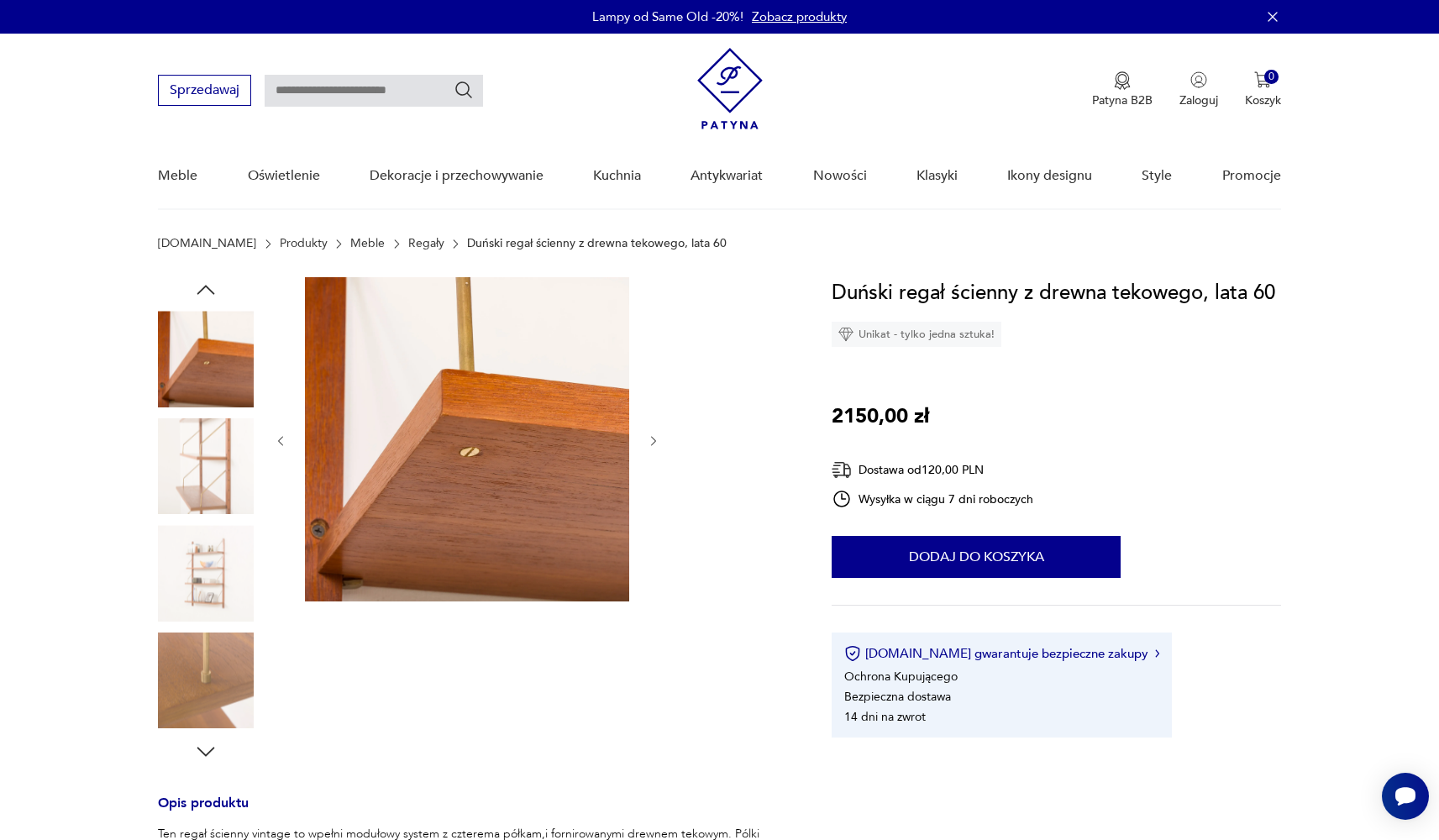
click at [210, 287] on icon "button" at bounding box center [205, 289] width 25 height 25
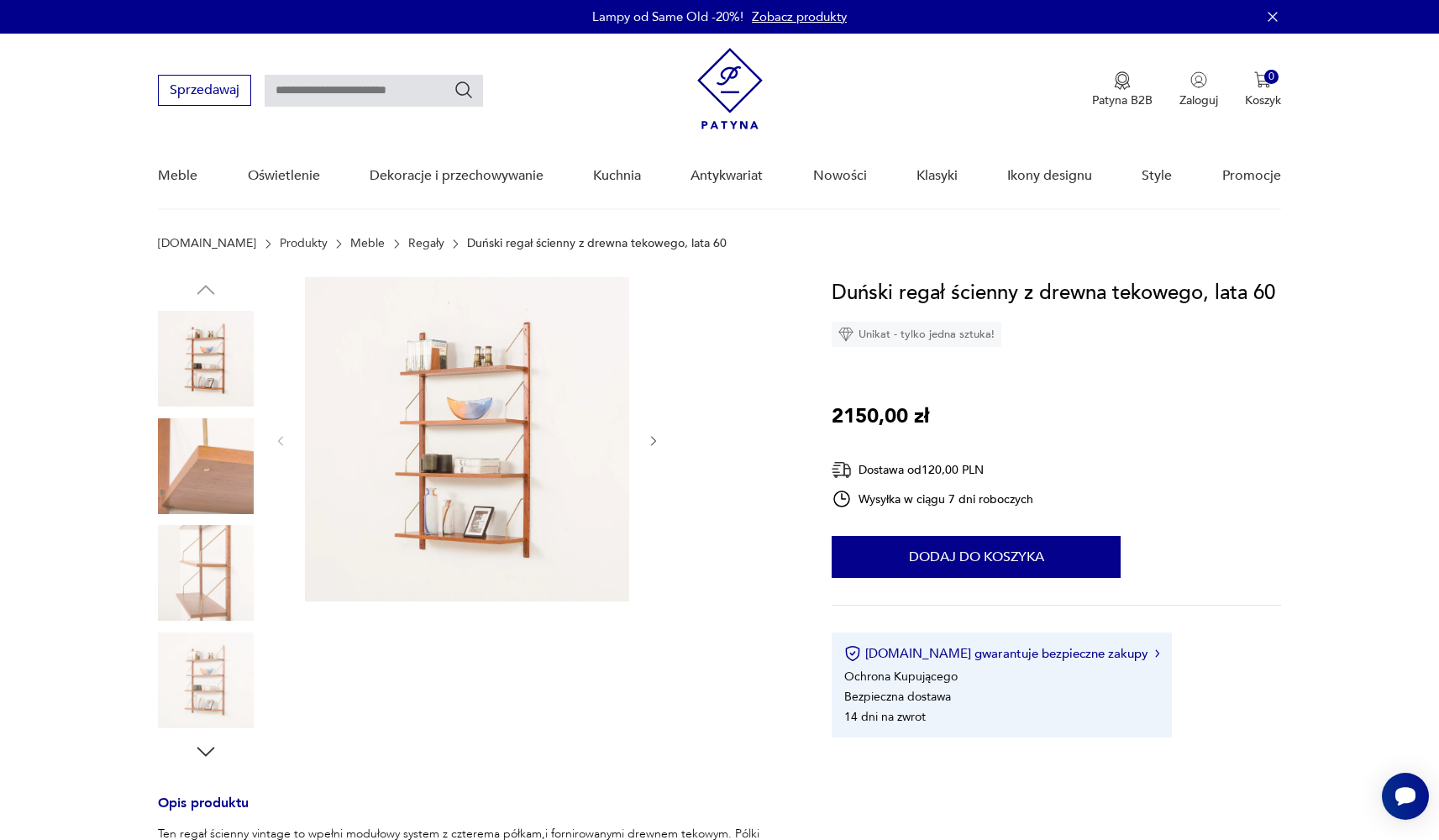
click at [210, 287] on icon "button" at bounding box center [205, 289] width 25 height 25
click at [210, 327] on img at bounding box center [206, 359] width 96 height 96
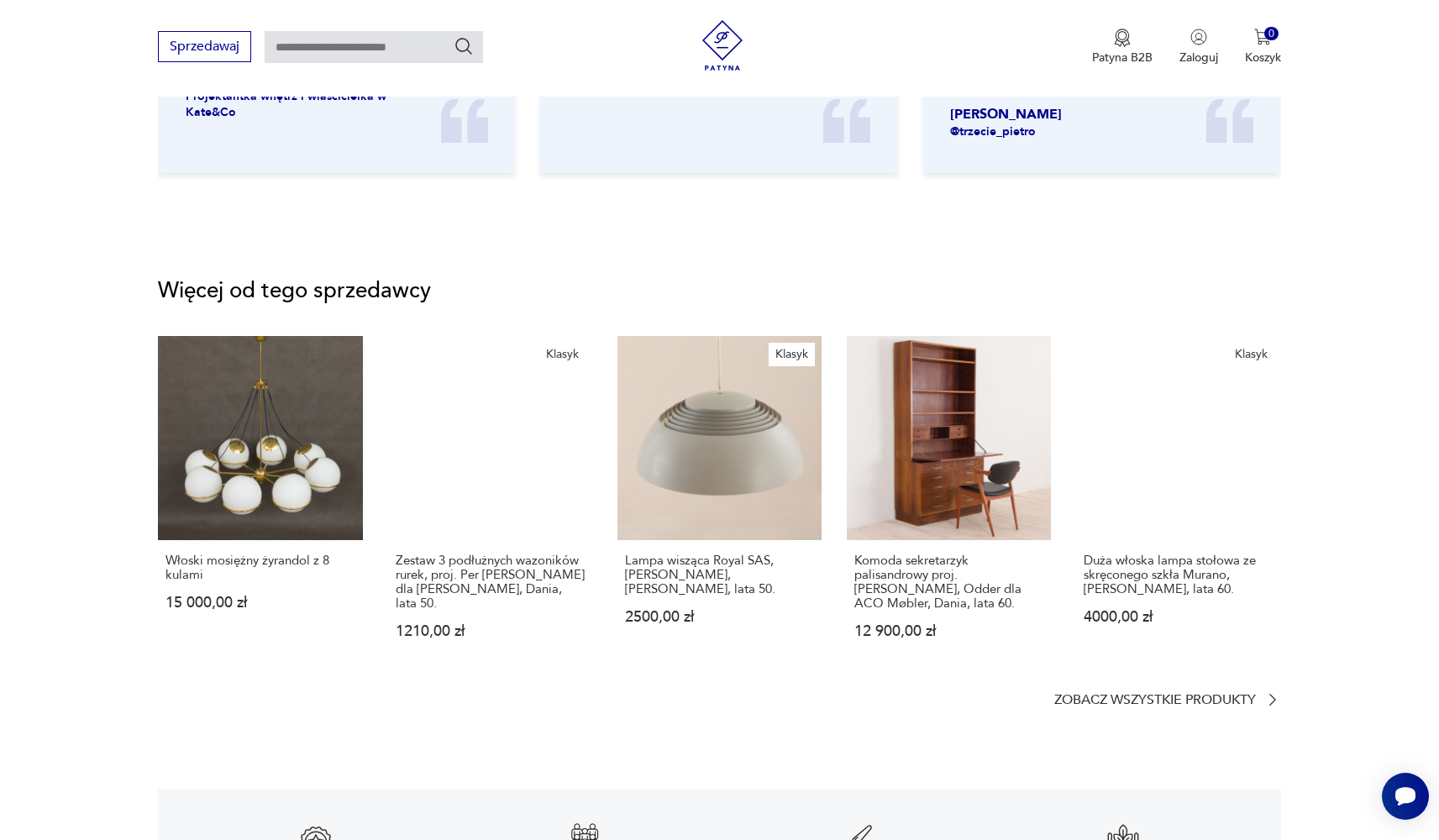
scroll to position [2318, 0]
